Goal: Task Accomplishment & Management: Complete application form

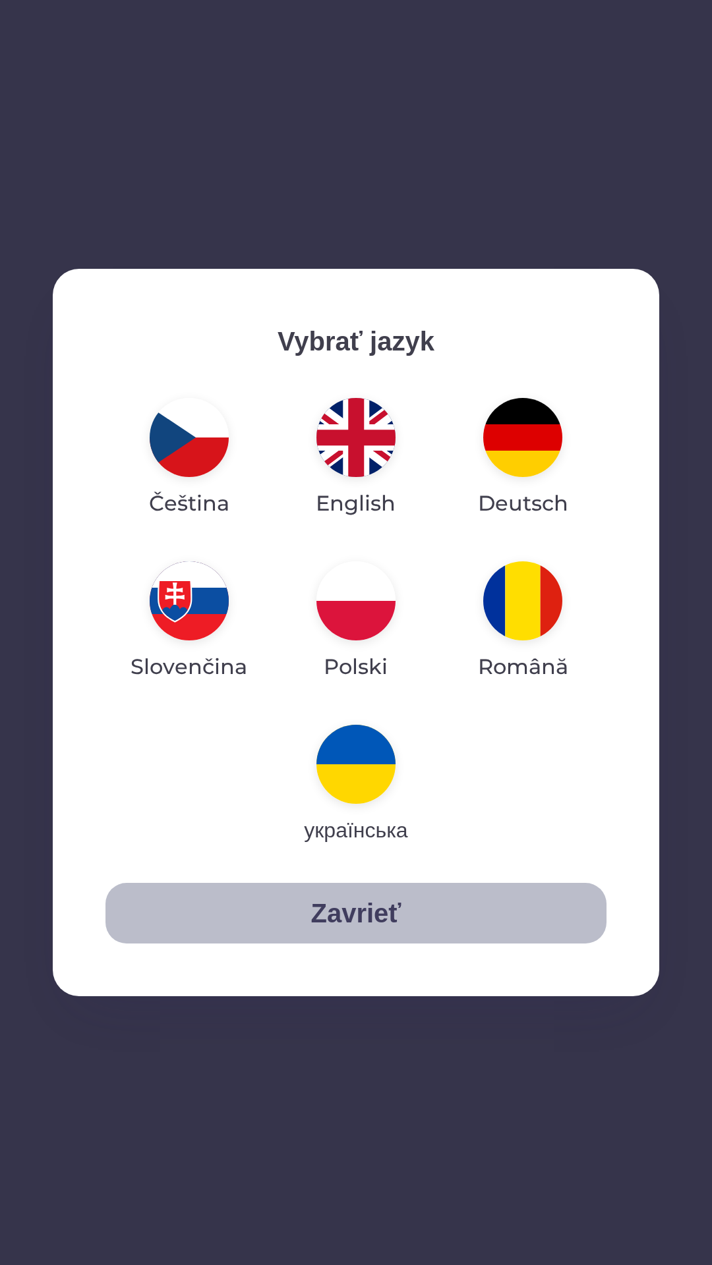
click at [380, 892] on button "Zavrieť" at bounding box center [355, 913] width 501 height 61
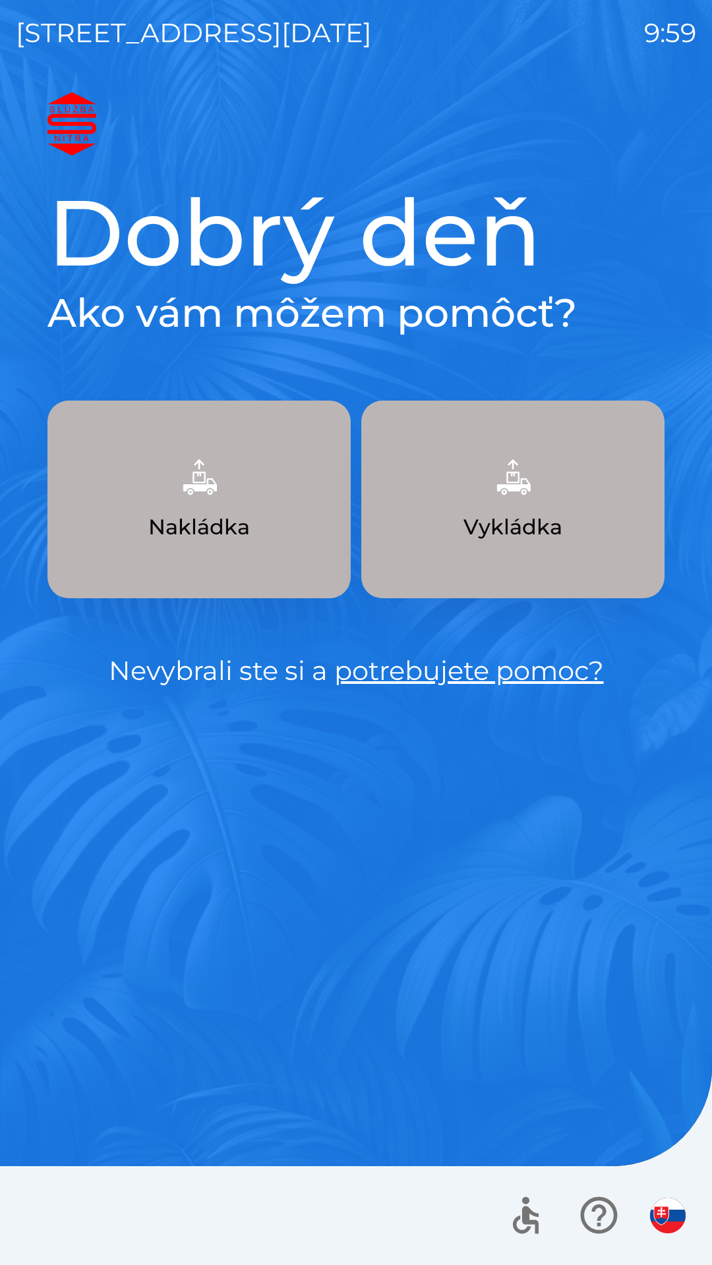
click at [536, 517] on p "Vykládka" at bounding box center [512, 527] width 99 height 32
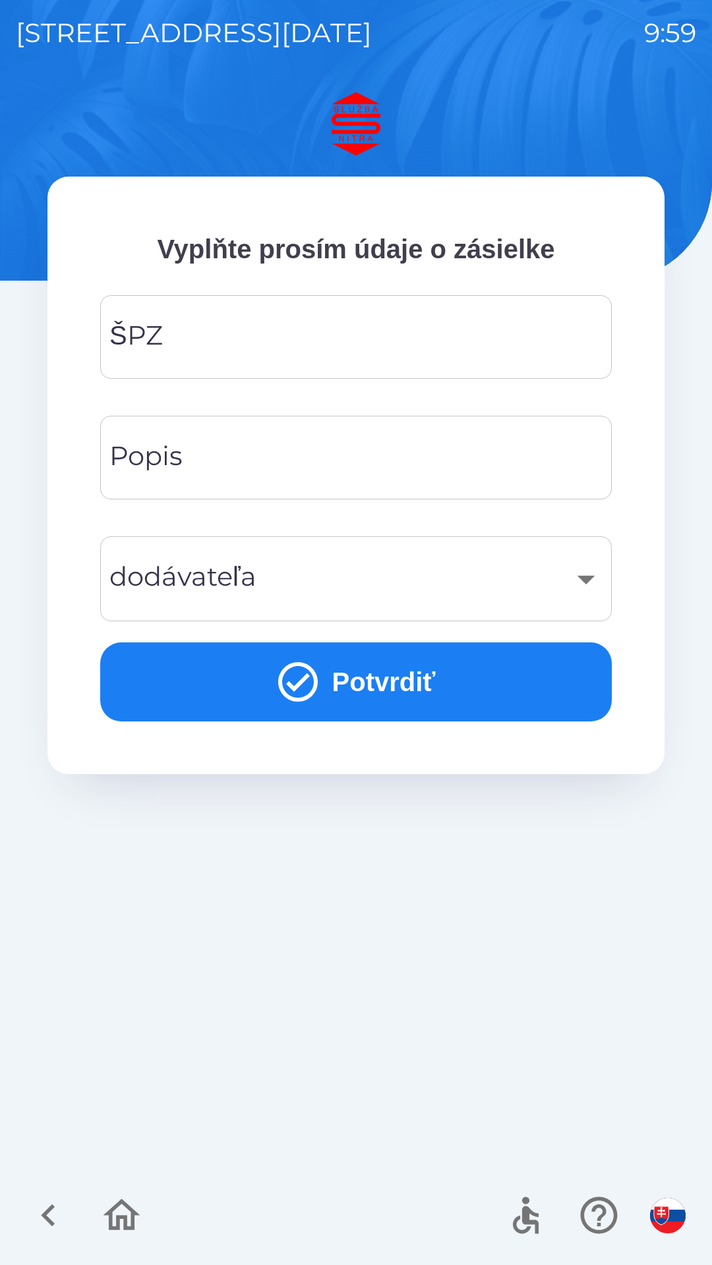
click at [318, 337] on input "ŠPZ" at bounding box center [356, 337] width 480 height 52
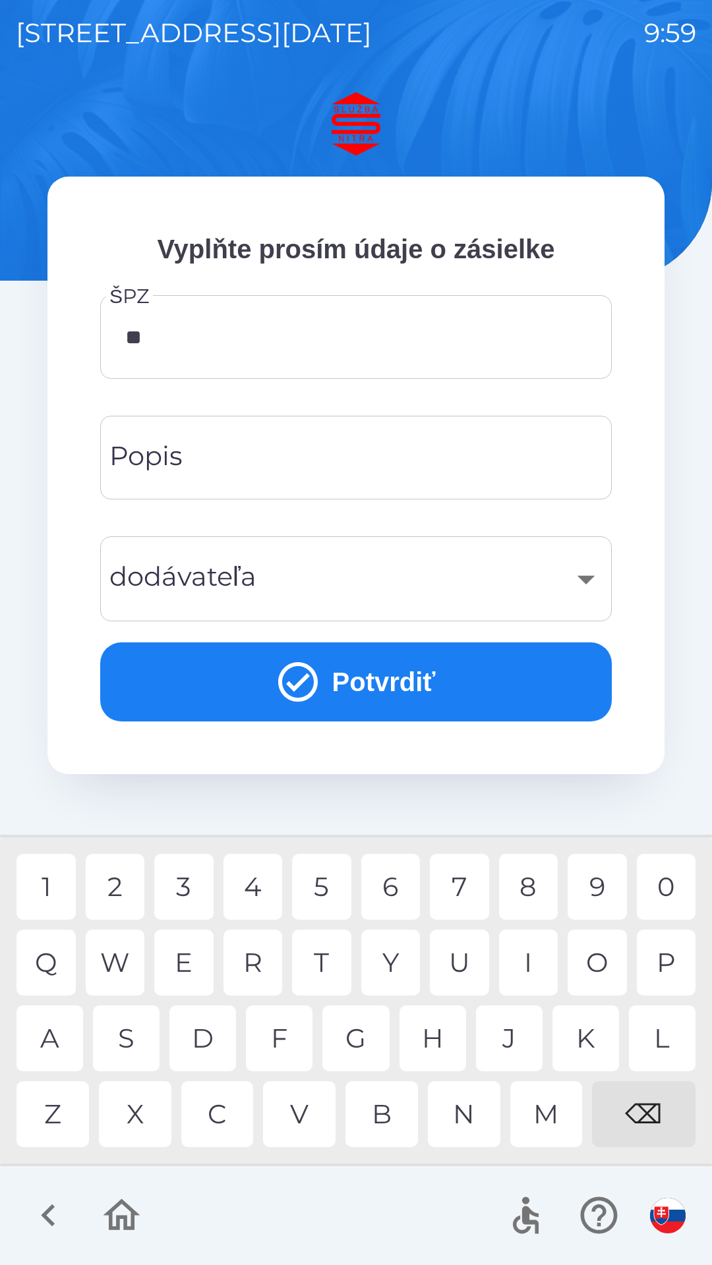
click at [252, 960] on div "R" at bounding box center [252, 963] width 59 height 66
click at [318, 885] on div "5" at bounding box center [321, 887] width 59 height 66
click at [438, 1028] on div "H" at bounding box center [432, 1039] width 67 height 66
type input "*******"
click at [324, 449] on input "Popis" at bounding box center [356, 458] width 480 height 52
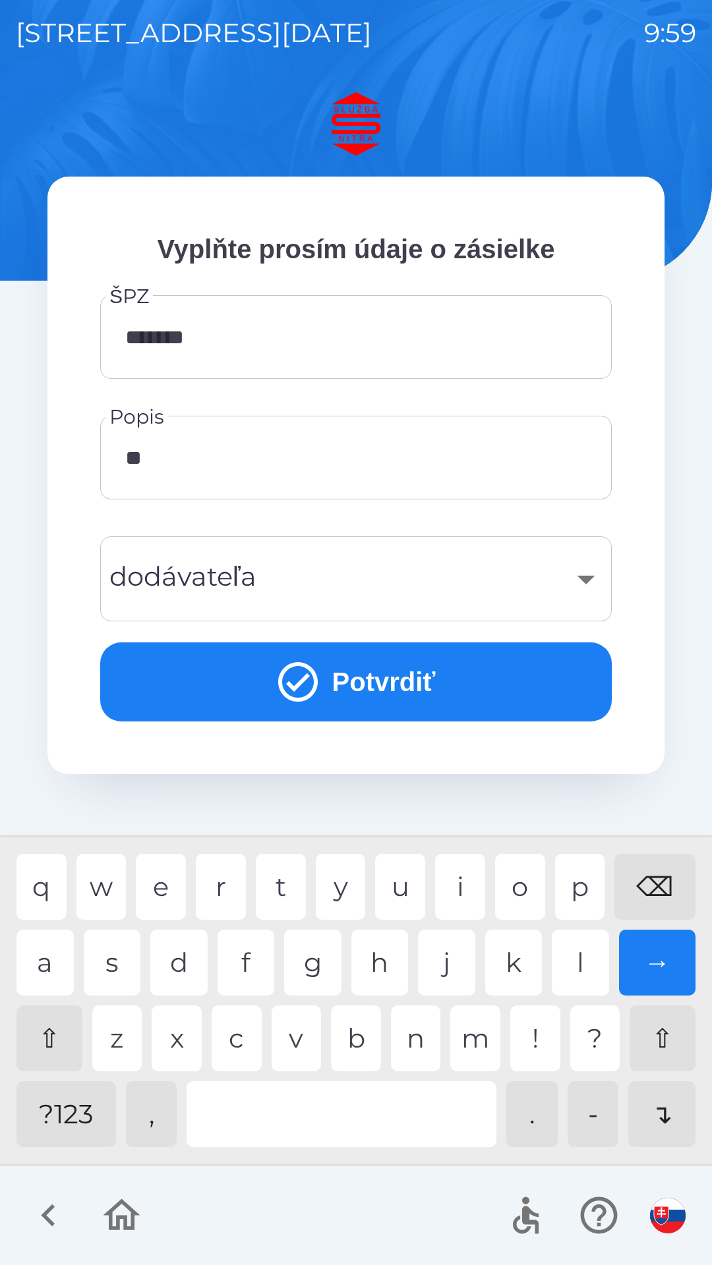
click at [403, 885] on div "u" at bounding box center [400, 887] width 50 height 66
click at [223, 884] on div "r" at bounding box center [221, 887] width 50 height 66
click at [582, 886] on div "p" at bounding box center [580, 887] width 50 height 66
click at [45, 967] on div "a" at bounding box center [44, 963] width 57 height 66
click at [586, 966] on div "l" at bounding box center [580, 963] width 57 height 66
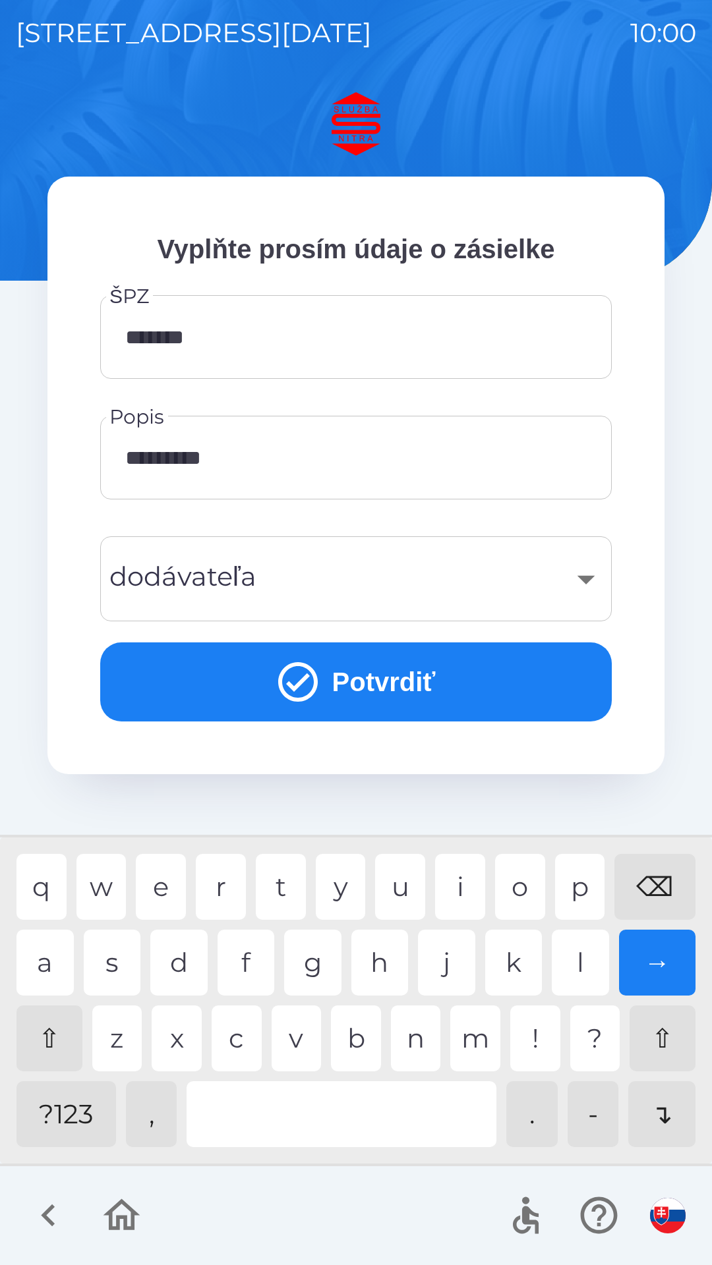
click at [283, 876] on div "t" at bounding box center [281, 887] width 50 height 66
type input "**********"
click at [343, 884] on div "y" at bounding box center [341, 887] width 50 height 66
click at [372, 683] on button "Potvrdiť" at bounding box center [355, 682] width 511 height 79
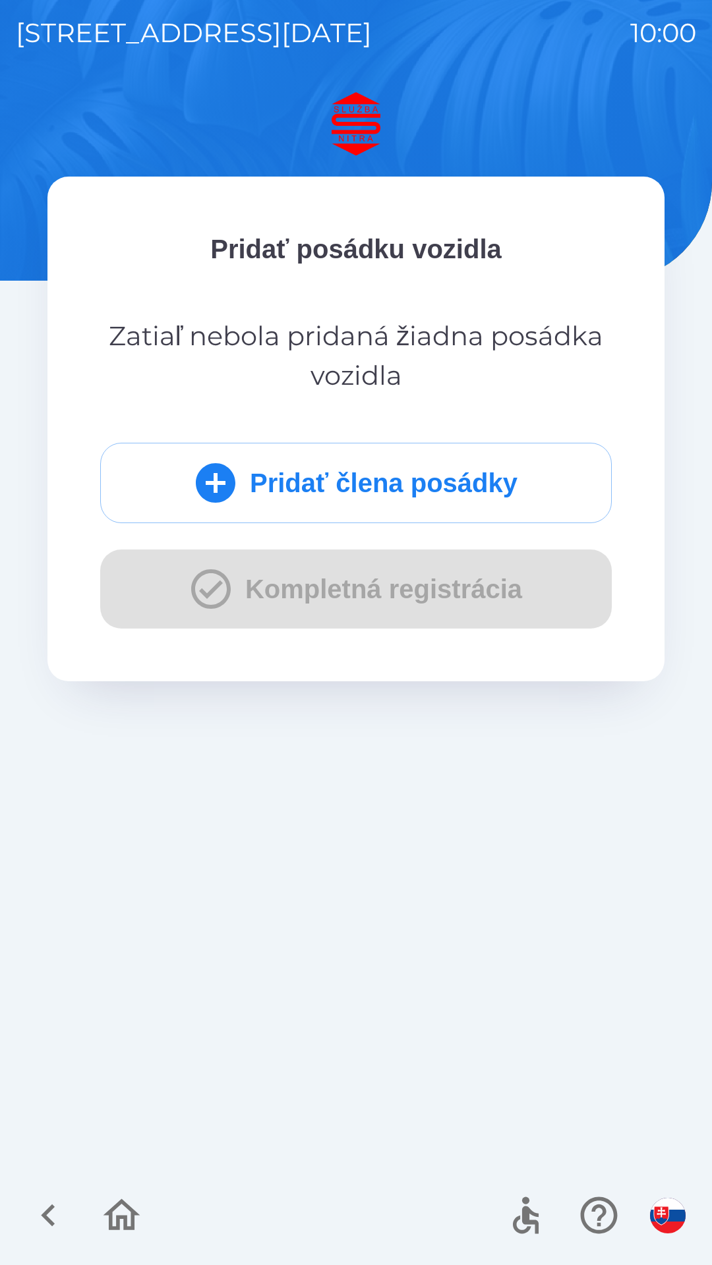
click at [401, 480] on button "Pridať člena posádky" at bounding box center [355, 483] width 511 height 80
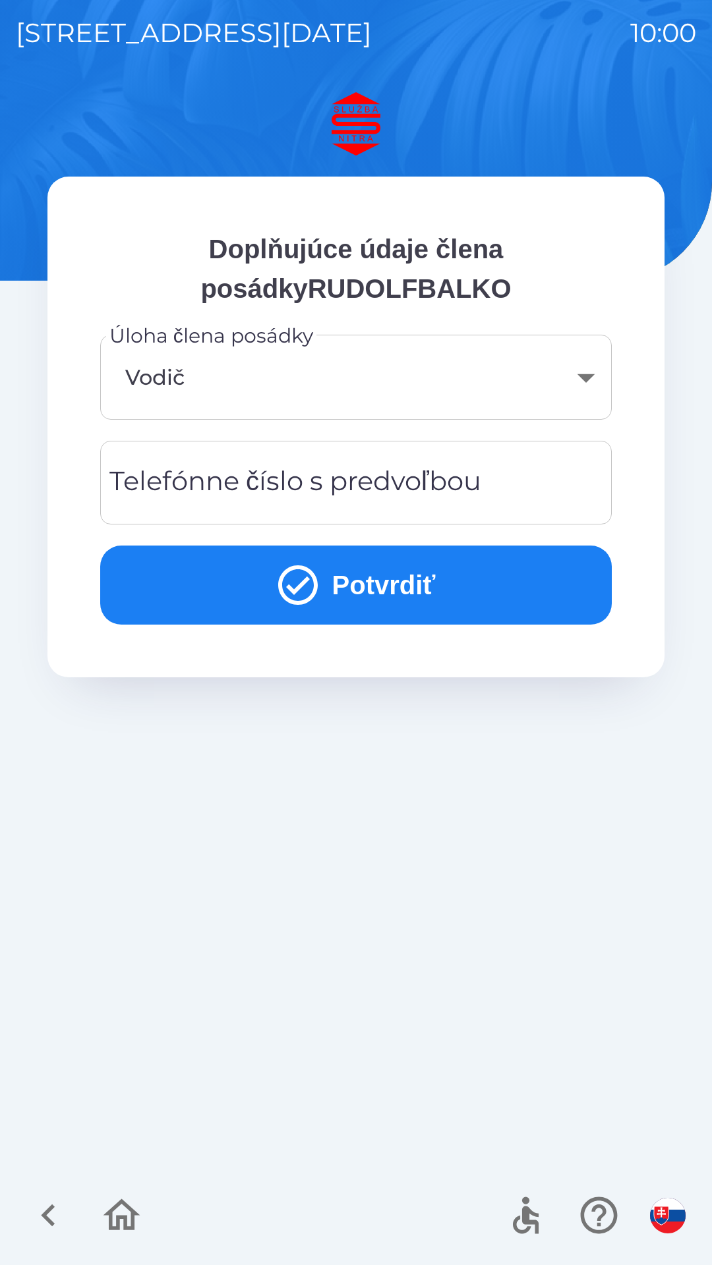
click at [375, 486] on div "Telefónne číslo s predvoľbou Telefónne číslo s predvoľbou" at bounding box center [355, 483] width 511 height 84
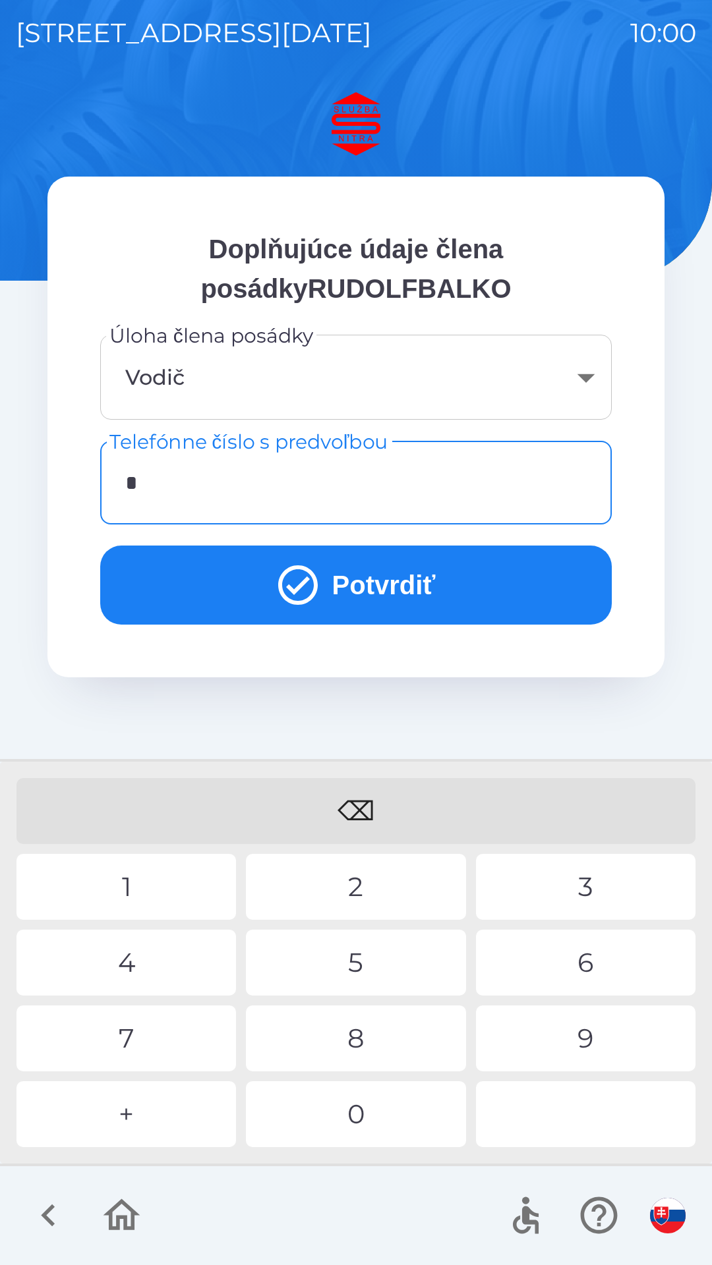
click at [160, 1099] on div "+" at bounding box center [125, 1114] width 219 height 66
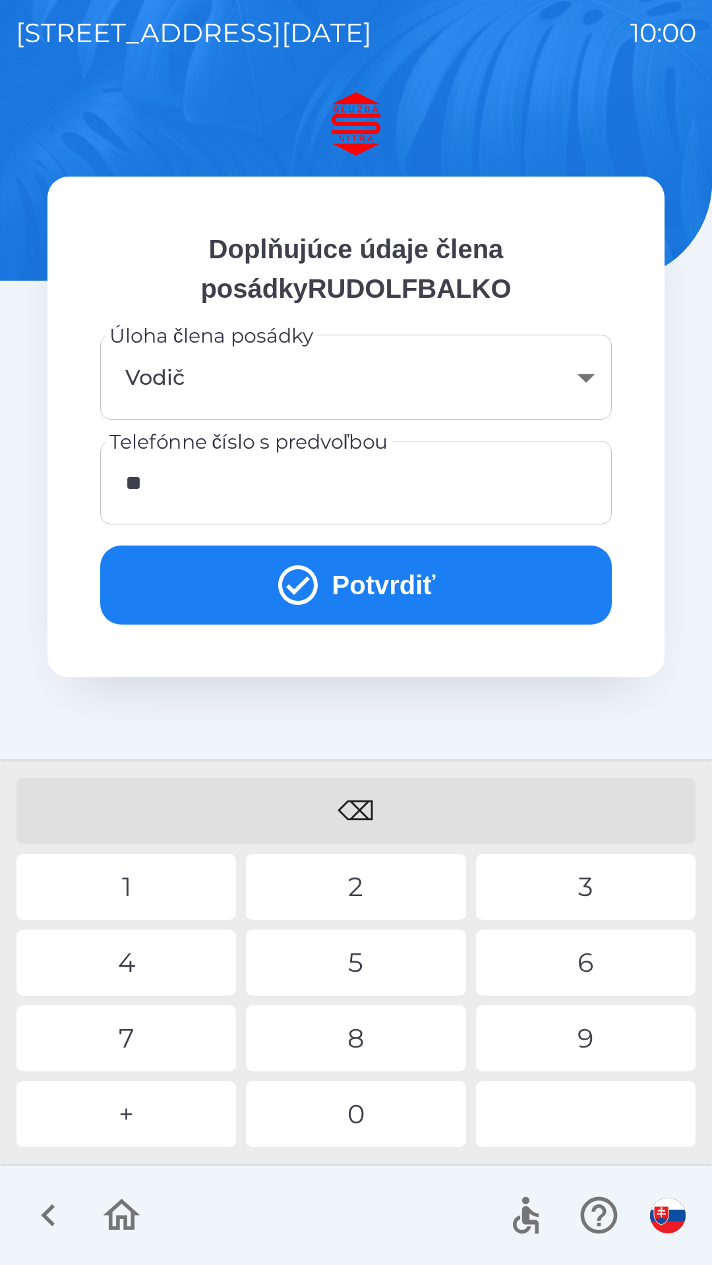
click at [148, 954] on div "4" at bounding box center [125, 963] width 219 height 66
click at [369, 878] on div "2" at bounding box center [355, 887] width 219 height 66
click at [150, 881] on div "1" at bounding box center [125, 887] width 219 height 66
click at [563, 1042] on div "9" at bounding box center [585, 1039] width 219 height 66
click at [364, 878] on div "2" at bounding box center [355, 887] width 219 height 66
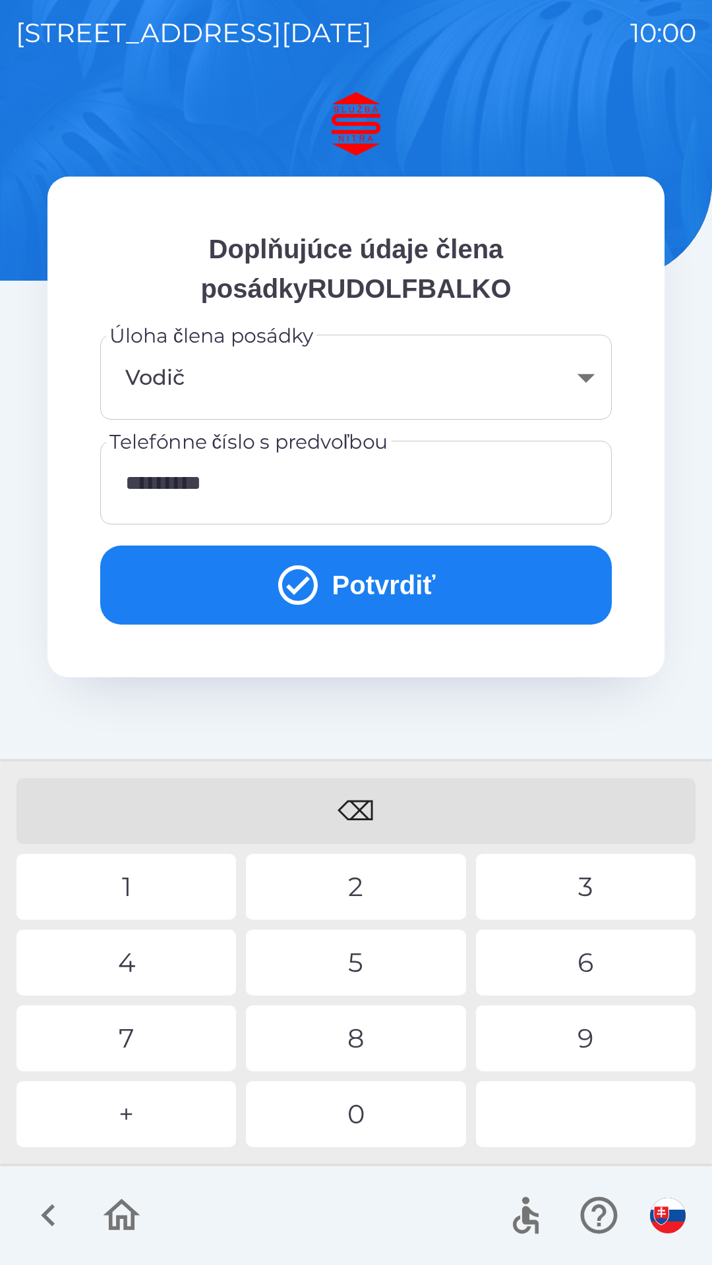
click at [367, 959] on div "5" at bounding box center [355, 963] width 219 height 66
click at [188, 1036] on div "7" at bounding box center [125, 1039] width 219 height 66
click at [562, 1030] on div "9" at bounding box center [585, 1039] width 219 height 66
click at [567, 1041] on div "9" at bounding box center [585, 1039] width 219 height 66
type input "**********"
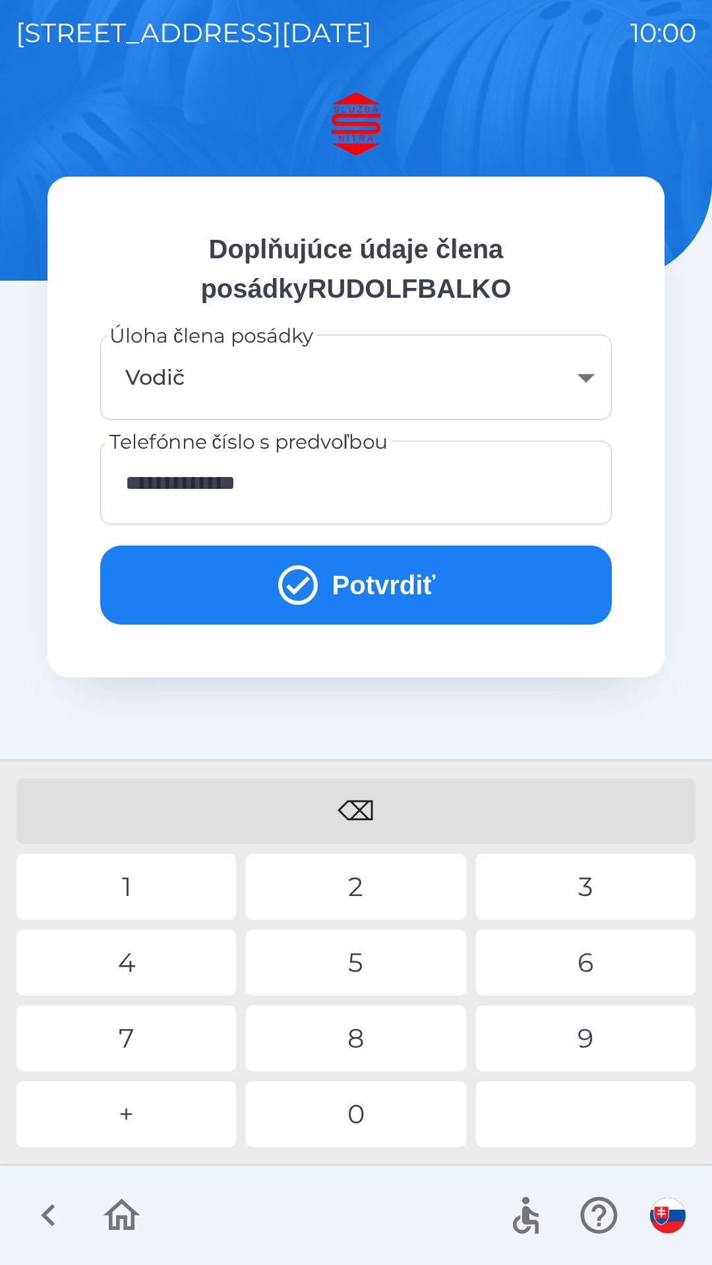
click at [370, 883] on div "2" at bounding box center [355, 887] width 219 height 66
click at [403, 578] on button "Potvrdiť" at bounding box center [355, 585] width 511 height 79
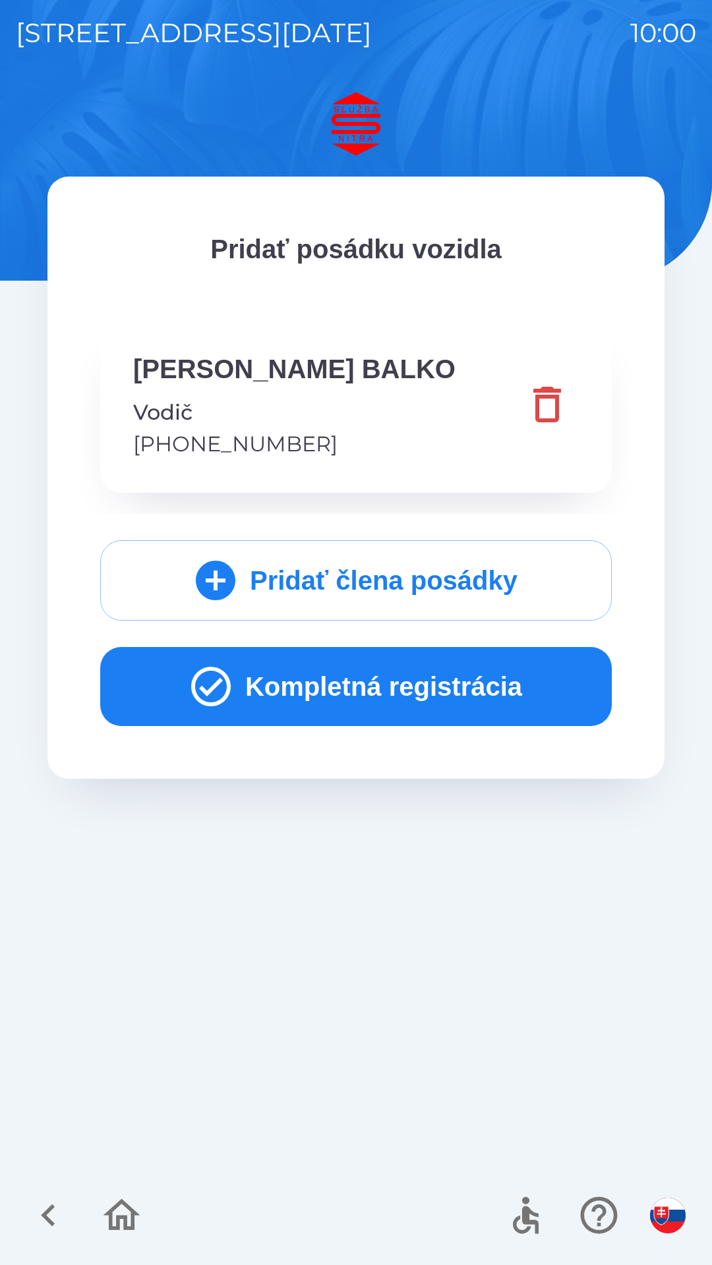
click at [391, 683] on button "Kompletná registrácia" at bounding box center [355, 686] width 511 height 79
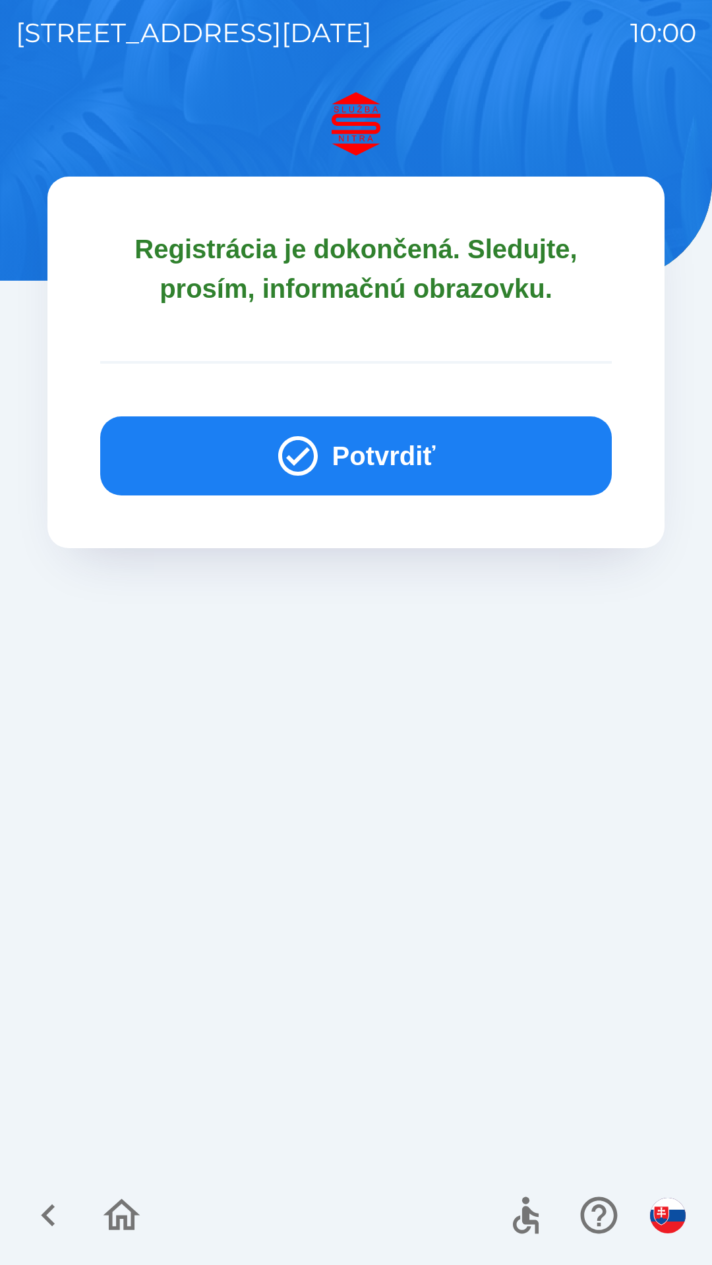
click at [397, 447] on button "Potvrdiť" at bounding box center [355, 455] width 511 height 79
